Goal: Transaction & Acquisition: Subscribe to service/newsletter

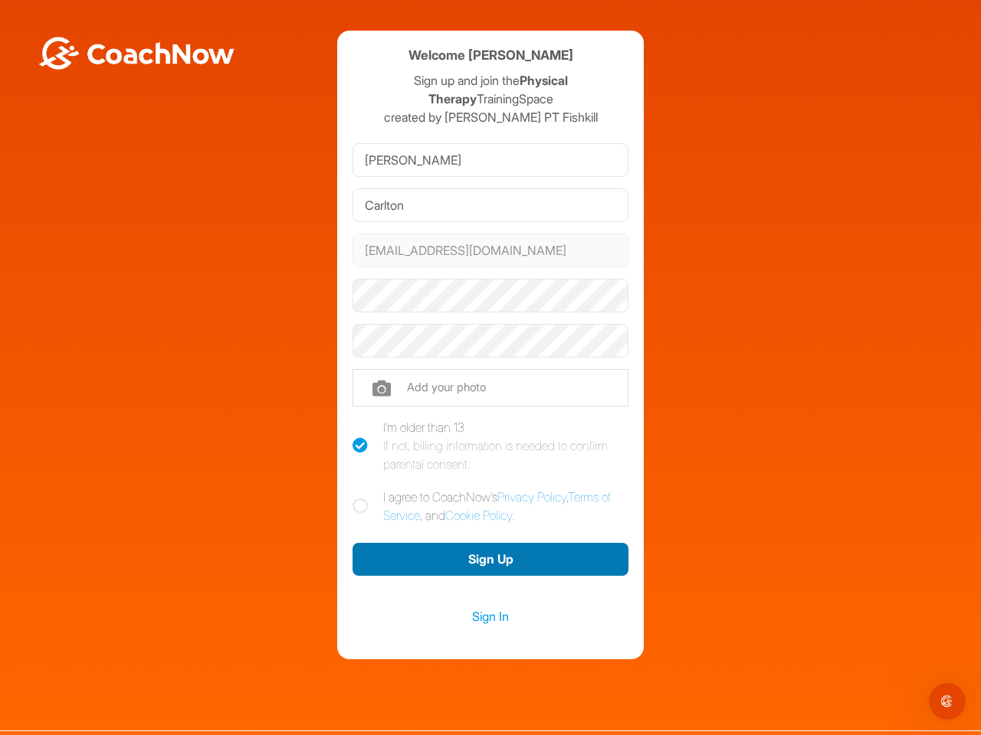
click at [484, 559] on button "Sign Up" at bounding box center [490, 559] width 276 height 33
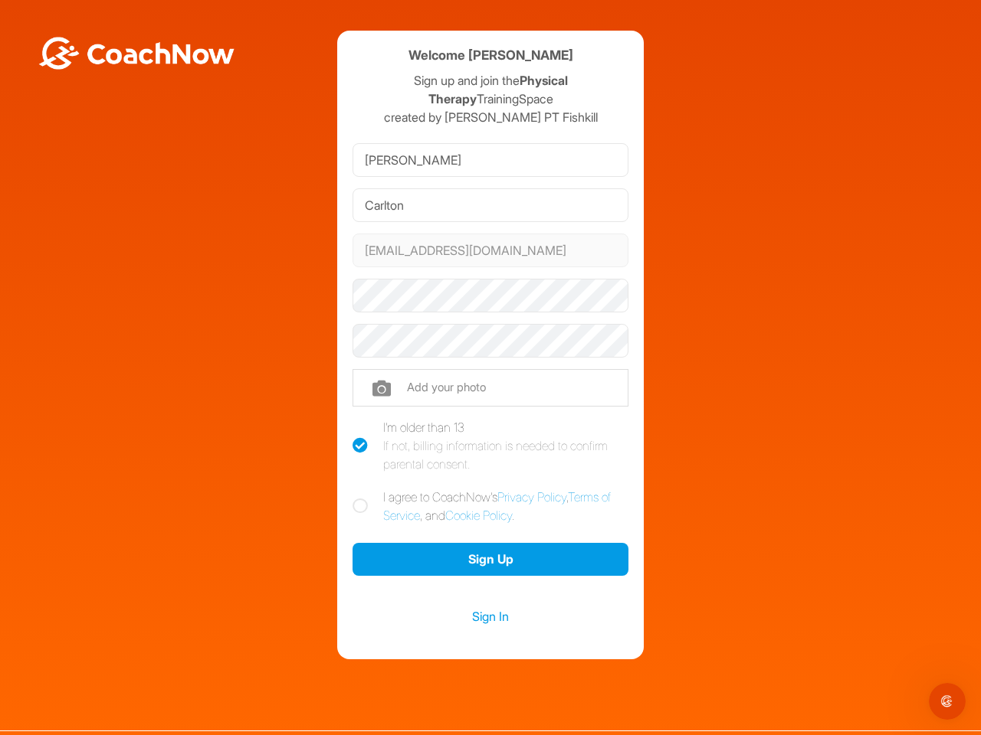
click at [947, 702] on icon "Open Intercom Messenger" at bounding box center [947, 701] width 25 height 25
